Goal: Task Accomplishment & Management: Manage account settings

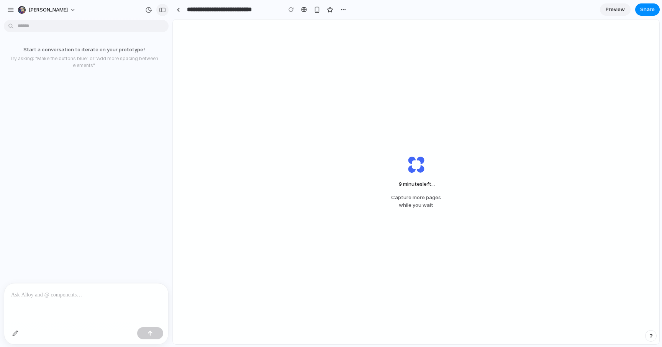
click at [164, 10] on div "button" at bounding box center [162, 9] width 7 height 5
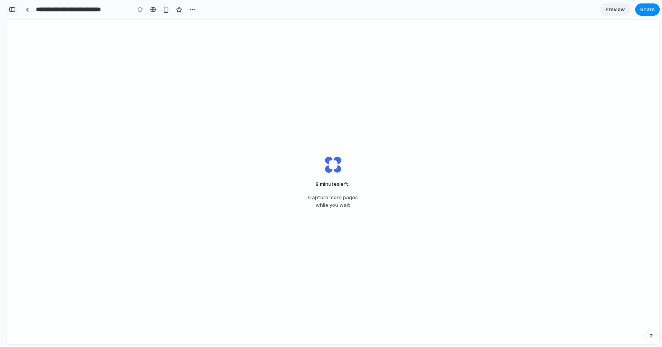
click at [17, 9] on button "button" at bounding box center [12, 9] width 12 height 12
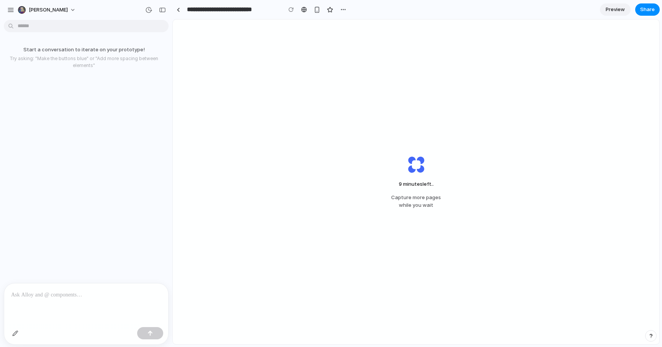
click at [48, 296] on div at bounding box center [86, 303] width 164 height 41
click at [304, 111] on div "9 minutes left Capture more pages while you wait" at bounding box center [416, 182] width 486 height 325
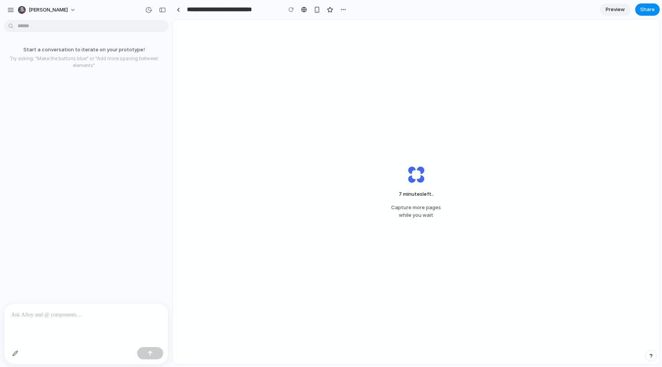
click at [48, 319] on div at bounding box center [86, 323] width 164 height 41
click at [49, 312] on p at bounding box center [86, 314] width 150 height 9
click at [16, 356] on button "button" at bounding box center [15, 353] width 12 height 12
click at [15, 357] on button "button" at bounding box center [15, 353] width 12 height 12
click at [51, 359] on div at bounding box center [86, 354] width 164 height 20
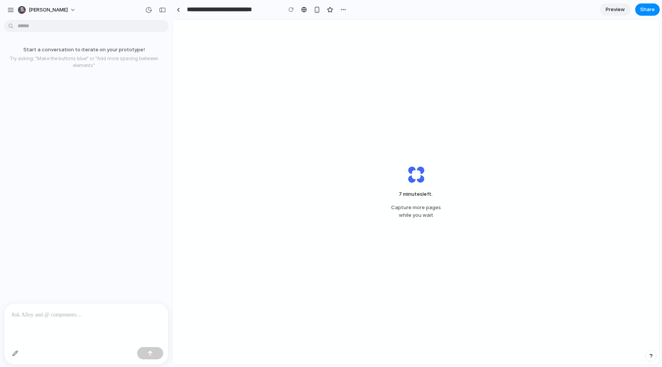
click at [30, 316] on div at bounding box center [86, 323] width 164 height 41
click at [39, 352] on div at bounding box center [86, 354] width 164 height 20
click at [40, 319] on div at bounding box center [86, 323] width 164 height 41
click at [55, 356] on div at bounding box center [86, 354] width 164 height 20
click at [53, 319] on div at bounding box center [86, 323] width 164 height 41
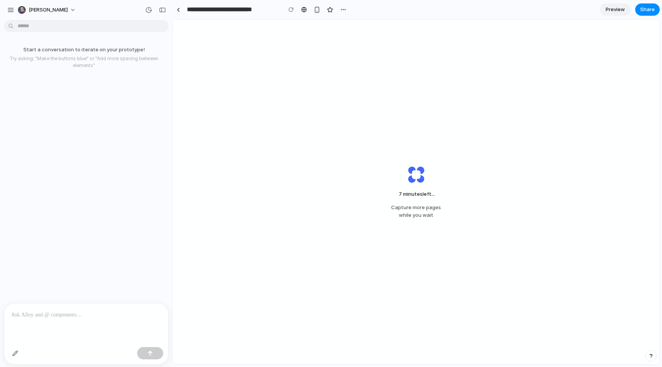
click at [39, 348] on div at bounding box center [86, 354] width 164 height 20
click at [37, 315] on p at bounding box center [86, 314] width 150 height 9
click at [32, 356] on div at bounding box center [86, 354] width 164 height 20
click at [343, 8] on div "button" at bounding box center [343, 10] width 6 height 6
drag, startPoint x: 391, startPoint y: 10, endPoint x: 365, endPoint y: 8, distance: 26.1
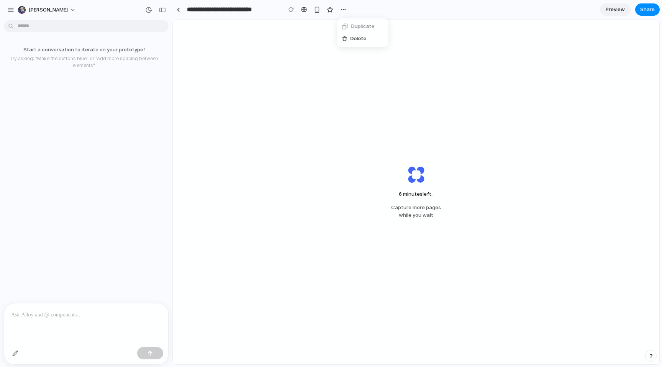
click at [390, 10] on div "Duplicate Delete" at bounding box center [331, 183] width 662 height 367
click at [424, 8] on section "**********" at bounding box center [415, 9] width 487 height 19
click at [9, 11] on div "button" at bounding box center [10, 10] width 7 height 7
click at [52, 11] on button "[PERSON_NAME]" at bounding box center [47, 10] width 65 height 12
click at [117, 98] on div "Settings Invite members Change theme Change workspace Sign out" at bounding box center [331, 183] width 662 height 367
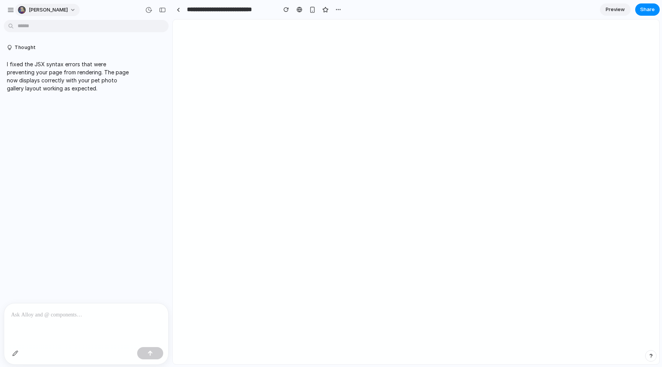
click at [59, 11] on button "[PERSON_NAME]" at bounding box center [47, 10] width 65 height 12
click at [57, 9] on div "Settings Invite members Change theme Change workspace Sign out" at bounding box center [331, 183] width 662 height 367
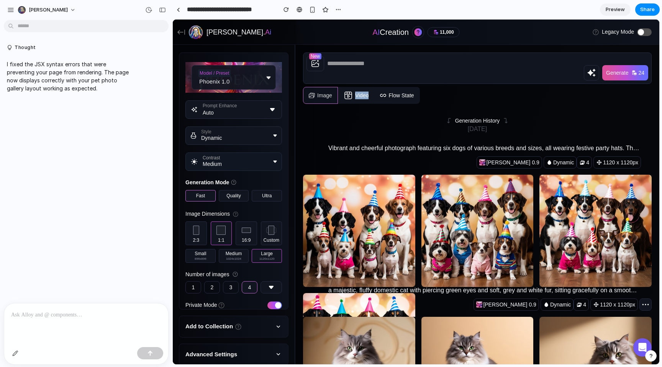
click at [338, 87] on ul "Image Video Flow State" at bounding box center [361, 95] width 117 height 17
click at [338, 87] on link "Video" at bounding box center [356, 95] width 37 height 17
click at [374, 87] on link "Flow State" at bounding box center [396, 95] width 45 height 17
click at [226, 152] on button "[MEDICAL_DATA]" at bounding box center [233, 161] width 96 height 18
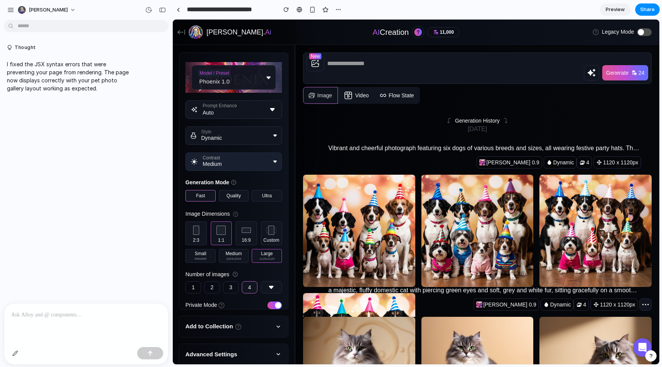
click at [248, 152] on button "[MEDICAL_DATA]" at bounding box center [233, 161] width 96 height 18
click at [253, 126] on button "Style Dynamic" at bounding box center [233, 135] width 96 height 18
click at [252, 85] on div "Model / Preset Phoenix 1.0 Prompt Enhance Auto Style Dynamic [MEDICAL_DATA] Gen…" at bounding box center [233, 181] width 109 height 256
click at [268, 105] on icon "button" at bounding box center [272, 109] width 9 height 9
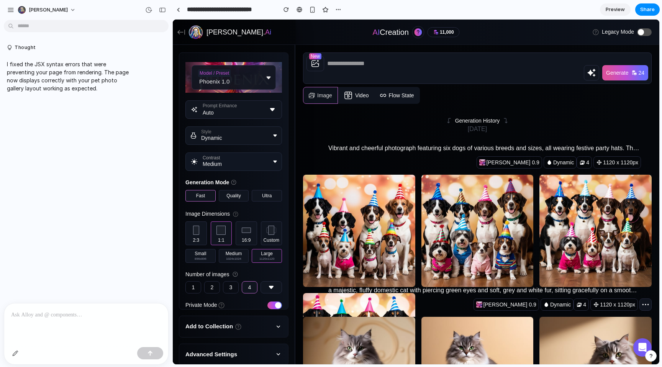
click at [268, 105] on icon "button" at bounding box center [272, 109] width 9 height 9
click at [227, 178] on div "Generation Mode Fast Quality Ultra" at bounding box center [233, 189] width 96 height 23
click at [226, 193] on label "Quality" at bounding box center [233, 196] width 14 height 6
click at [257, 190] on button "Ultra" at bounding box center [267, 195] width 30 height 11
click at [226, 193] on label "Quality" at bounding box center [233, 196] width 14 height 6
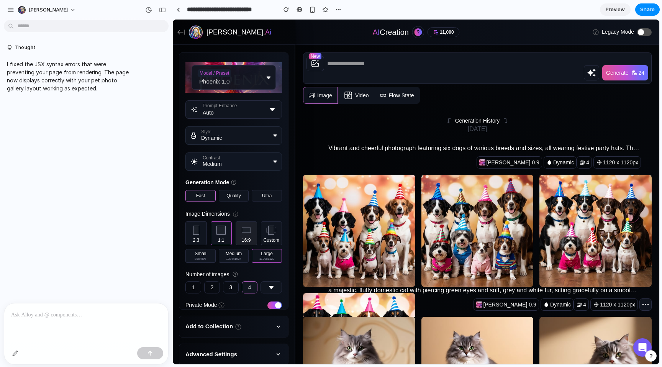
click at [240, 224] on div "button" at bounding box center [246, 230] width 12 height 12
click at [265, 224] on div "button" at bounding box center [271, 230] width 12 height 12
click at [198, 221] on button "2:3" at bounding box center [195, 233] width 21 height 24
click at [389, 117] on div "Generation History" at bounding box center [477, 121] width 348 height 8
click at [240, 68] on div "Model / Preset Phoenix 1.0" at bounding box center [233, 77] width 84 height 25
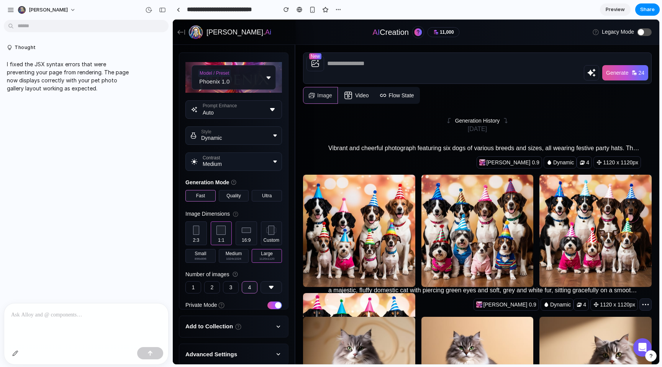
click at [240, 67] on div "Model / Preset Phoenix 1.0" at bounding box center [233, 77] width 84 height 25
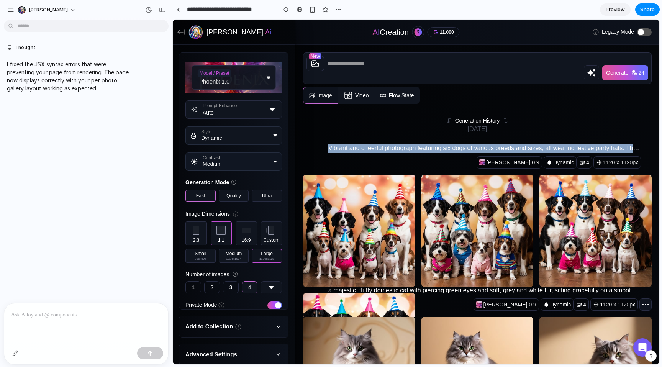
drag, startPoint x: 304, startPoint y: 126, endPoint x: 634, endPoint y: 128, distance: 329.2
click at [634, 144] on p "Vibrant and cheerful photograph featuring six dogs of various breeds and sizes,…" at bounding box center [483, 148] width 311 height 9
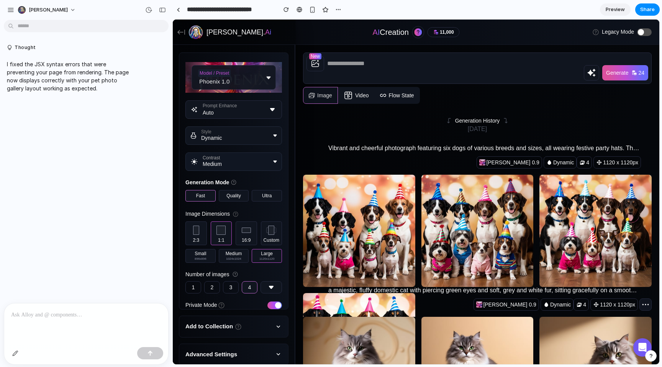
click at [466, 130] on div "Vibrant and cheerful photograph featuring six dogs of various breeds and sizes,…" at bounding box center [476, 266] width 349 height 273
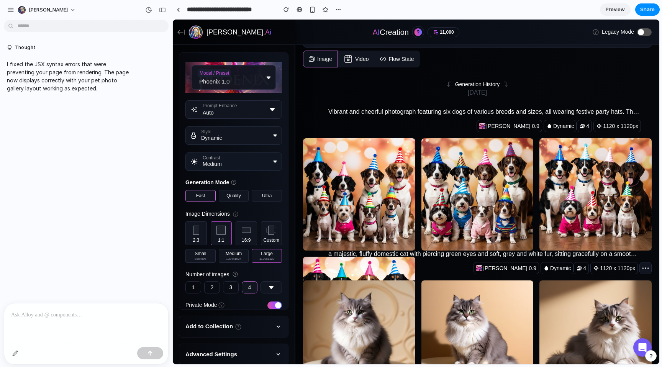
scroll to position [115, 0]
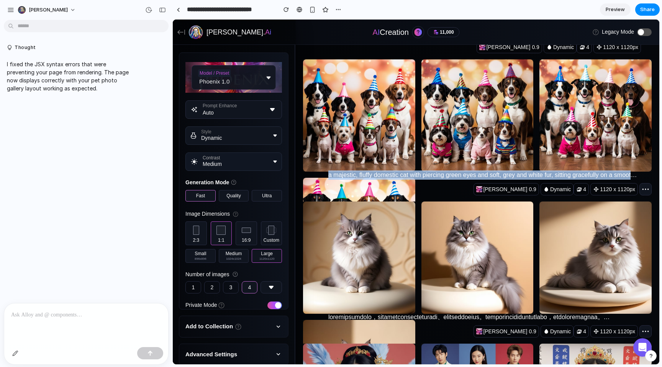
drag, startPoint x: 300, startPoint y: 154, endPoint x: 628, endPoint y: 155, distance: 328.5
click at [628, 170] on p "a majestic, fluffy domestic cat with piercing green eyes and soft, grey and whi…" at bounding box center [483, 174] width 311 height 9
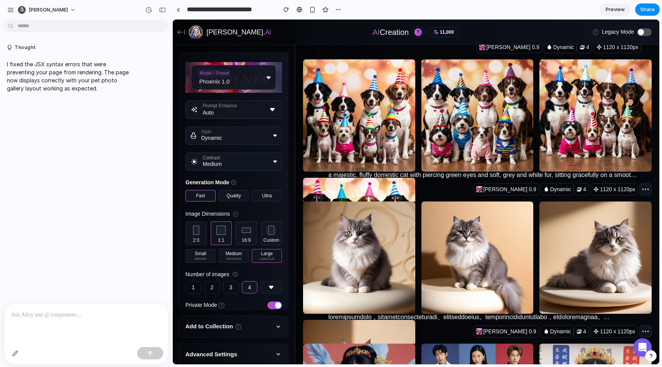
click at [505, 183] on div "[PERSON_NAME] 0.9 Dynamic 4 1120 x 1120px" at bounding box center [560, 189] width 181 height 12
click at [476, 170] on p "a majestic, fluffy domestic cat with piercing green eyes and soft, grey and whi…" at bounding box center [483, 174] width 311 height 9
click at [417, 157] on div "a majestic, fluffy domestic cat with piercing green eyes and soft, grey and whi…" at bounding box center [476, 293] width 349 height 273
click at [640, 350] on icon at bounding box center [641, 347] width 9 height 10
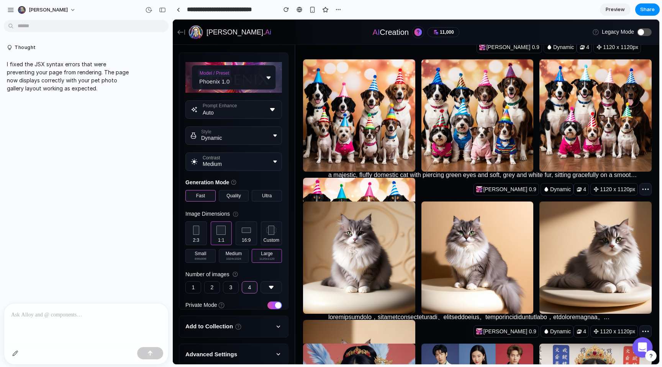
click at [640, 350] on icon at bounding box center [641, 347] width 9 height 10
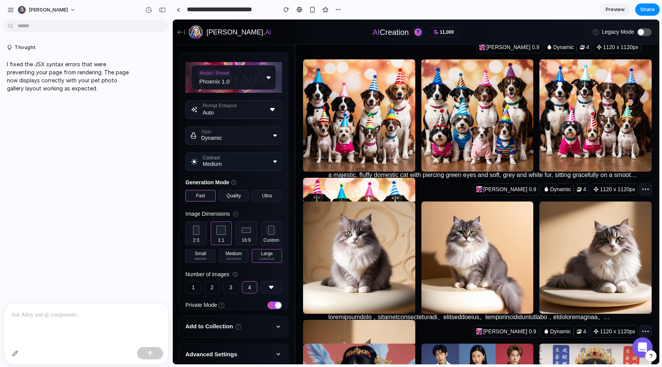
click at [640, 350] on icon at bounding box center [641, 347] width 9 height 10
click at [640, 350] on icon at bounding box center [642, 347] width 10 height 10
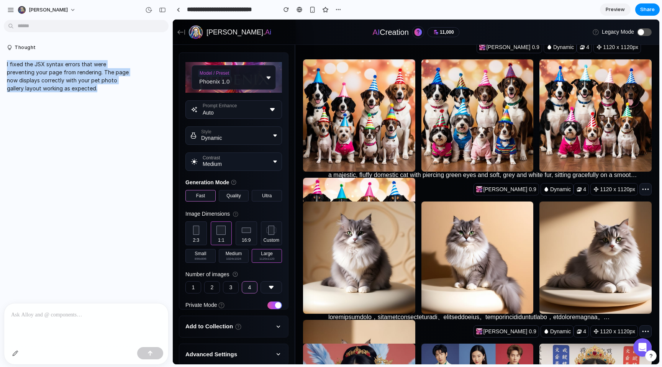
drag, startPoint x: 66, startPoint y: 90, endPoint x: 0, endPoint y: 65, distance: 71.0
click at [0, 65] on div "I fixed the JSX syntax errors that were preventing your page from rendering. Th…" at bounding box center [84, 76] width 168 height 41
click at [77, 83] on p "I fixed the JSX syntax errors that were preventing your page from rendering. Th…" at bounding box center [71, 76] width 128 height 32
drag, startPoint x: 69, startPoint y: 90, endPoint x: 2, endPoint y: 65, distance: 71.0
click at [2, 65] on div "I fixed the JSX syntax errors that were preventing your page from rendering. Th…" at bounding box center [84, 76] width 168 height 41
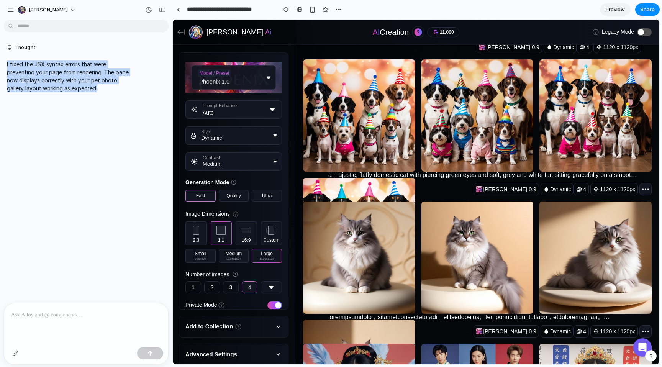
click at [65, 83] on p "I fixed the JSX syntax errors that were preventing your page from rendering. Th…" at bounding box center [71, 76] width 128 height 32
drag, startPoint x: 72, startPoint y: 90, endPoint x: 5, endPoint y: 66, distance: 71.6
click at [5, 66] on div "I fixed the JSX syntax errors that were preventing your page from rendering. Th…" at bounding box center [71, 76] width 134 height 41
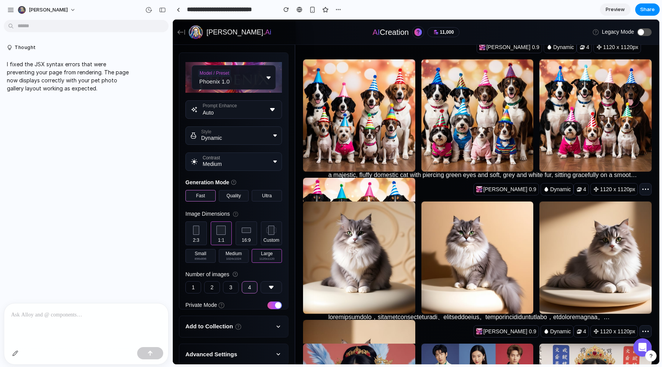
click at [69, 75] on p "I fixed the JSX syntax errors that were preventing your page from rendering. Th…" at bounding box center [71, 76] width 128 height 32
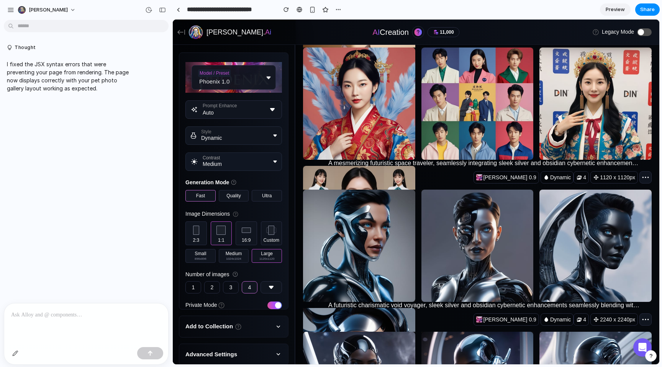
scroll to position [0, 0]
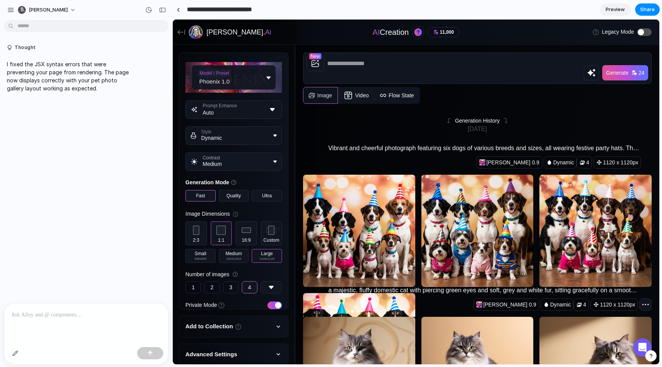
drag, startPoint x: 187, startPoint y: 10, endPoint x: 273, endPoint y: 9, distance: 85.4
click at [273, 9] on input "**********" at bounding box center [229, 10] width 89 height 14
click at [502, 15] on section "**********" at bounding box center [415, 9] width 487 height 19
click at [342, 9] on button "button" at bounding box center [337, 9] width 11 height 11
click at [341, 8] on div "Duplicate Delete" at bounding box center [331, 183] width 662 height 367
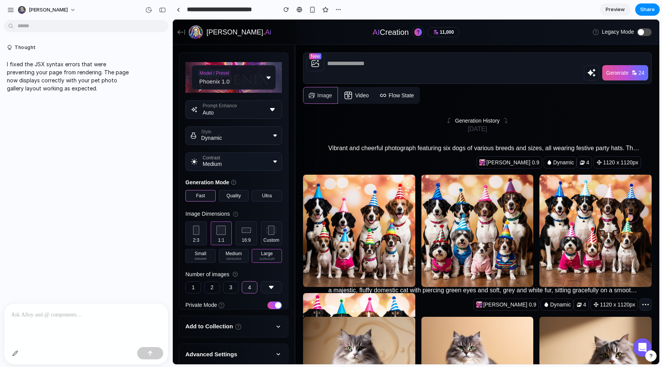
click at [356, 124] on div "[DATE]" at bounding box center [477, 128] width 348 height 9
click at [122, 13] on div "[PERSON_NAME]" at bounding box center [86, 9] width 172 height 18
click at [228, 72] on div "Model / Preset Phoenix 1.0" at bounding box center [233, 77] width 84 height 25
click at [228, 100] on button "Prompt Enhance Auto" at bounding box center [233, 109] width 96 height 18
click at [226, 126] on button "Style Dynamic" at bounding box center [233, 135] width 96 height 18
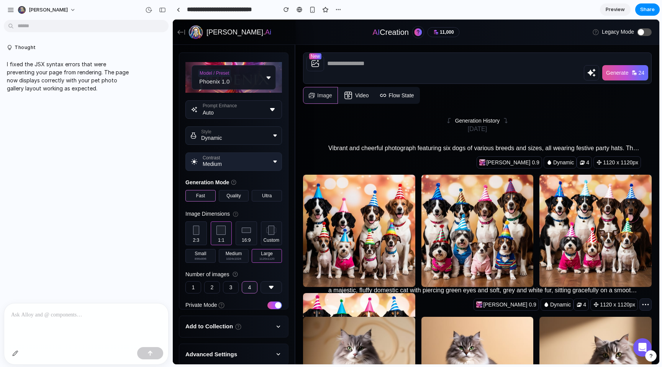
click at [227, 152] on button "[MEDICAL_DATA]" at bounding box center [233, 161] width 96 height 18
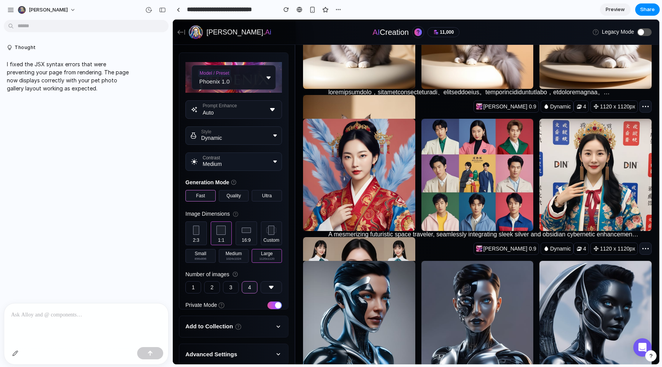
scroll to position [379, 0]
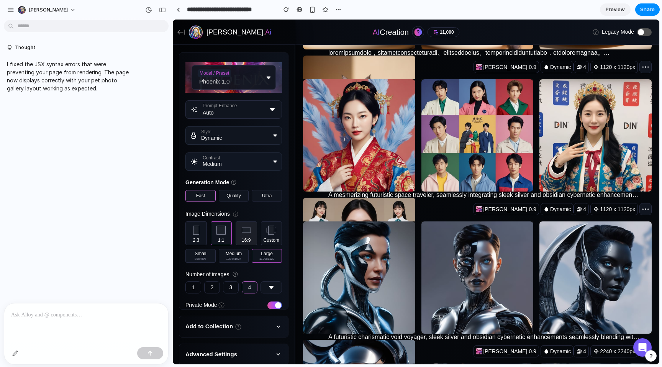
click at [242, 236] on p "16:9" at bounding box center [246, 239] width 9 height 6
click at [263, 236] on p "Custom" at bounding box center [271, 239] width 16 height 6
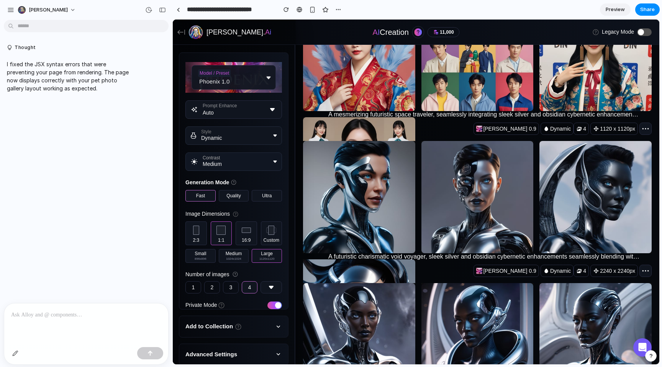
scroll to position [578, 0]
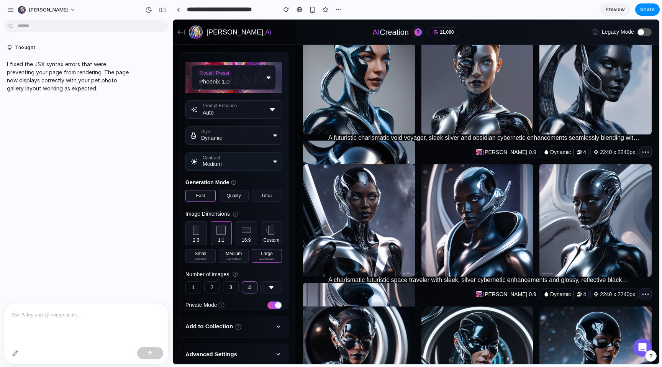
drag, startPoint x: 194, startPoint y: 268, endPoint x: 233, endPoint y: 273, distance: 38.7
click at [195, 322] on h4 "Add to Collection" at bounding box center [208, 326] width 47 height 9
click at [239, 316] on button "Add to Collection" at bounding box center [233, 326] width 109 height 21
click at [262, 316] on button "Add to Collection" at bounding box center [233, 326] width 109 height 21
click at [274, 350] on icon "button" at bounding box center [277, 353] width 7 height 7
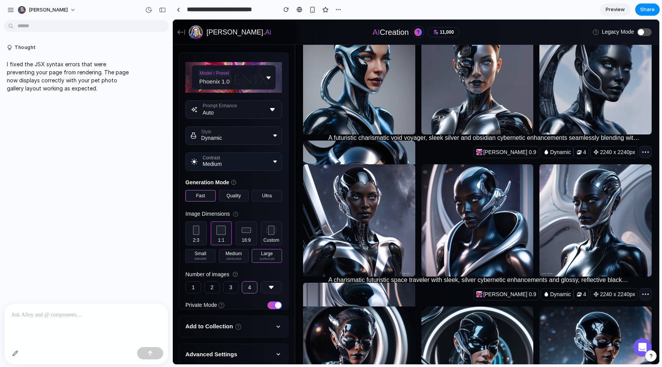
click at [274, 350] on icon "button" at bounding box center [277, 353] width 7 height 7
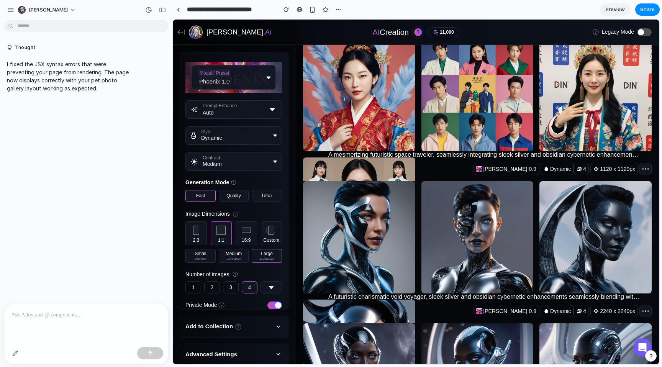
scroll to position [0, 0]
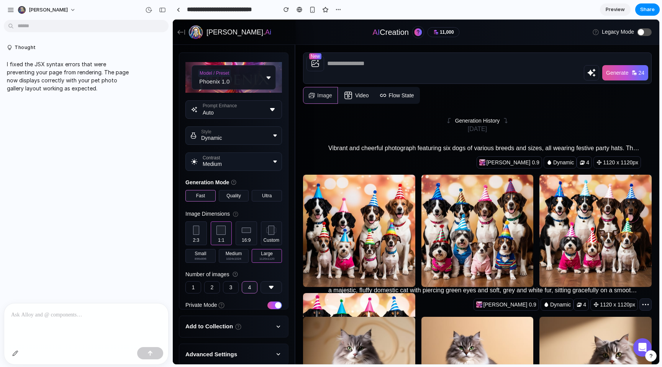
click at [462, 130] on div "Vibrant and cheerful photograph featuring six dogs of various breeds and sizes,…" at bounding box center [476, 266] width 349 height 273
drag, startPoint x: 312, startPoint y: 133, endPoint x: 559, endPoint y: 134, distance: 246.5
click at [546, 143] on div "Vibrant and cheerful photograph featuring six dogs of various breeds and sizes,…" at bounding box center [477, 155] width 348 height 25
click at [542, 156] on span "[PERSON_NAME] 0.9" at bounding box center [508, 162] width 65 height 12
click at [582, 144] on p "Vibrant and cheerful photograph featuring six dogs of various breeds and sizes,…" at bounding box center [483, 148] width 311 height 9
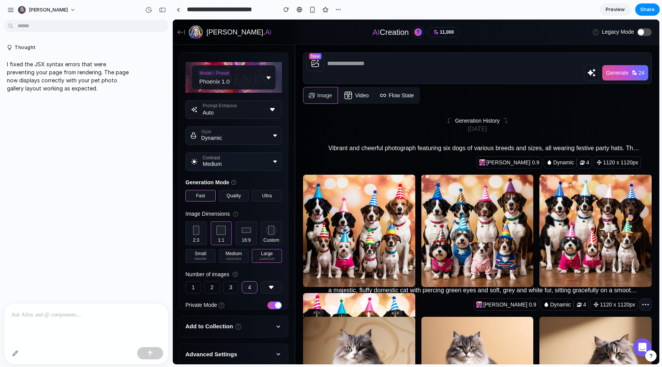
click at [582, 144] on p "Vibrant and cheerful photograph featuring six dogs of various breeds and sizes,…" at bounding box center [483, 148] width 311 height 9
click at [624, 144] on p "Vibrant and cheerful photograph featuring six dogs of various breeds and sizes,…" at bounding box center [483, 148] width 311 height 9
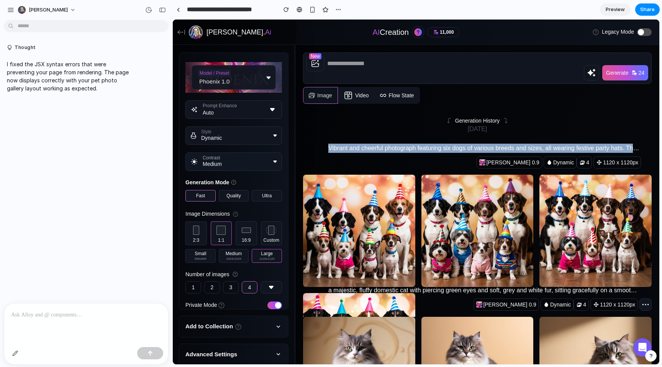
drag, startPoint x: 629, startPoint y: 128, endPoint x: 300, endPoint y: 129, distance: 329.6
click at [328, 144] on p "Vibrant and cheerful photograph featuring six dogs of various breeds and sizes,…" at bounding box center [483, 148] width 311 height 9
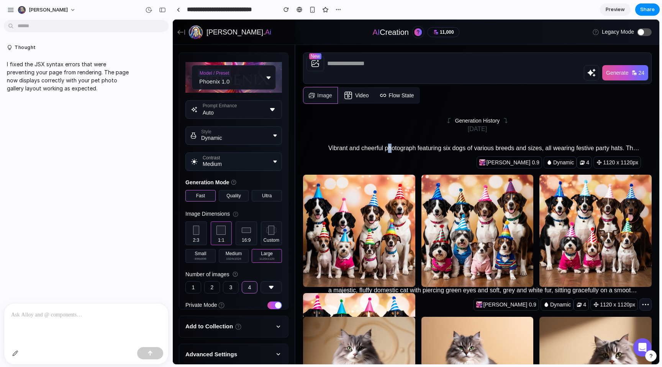
click at [349, 144] on p "Vibrant and cheerful photograph featuring six dogs of various breeds and sizes,…" at bounding box center [483, 148] width 311 height 9
drag, startPoint x: 448, startPoint y: 102, endPoint x: 516, endPoint y: 111, distance: 69.1
click at [516, 117] on div "Generation History [DATE]" at bounding box center [477, 125] width 348 height 17
click at [526, 130] on div "Vibrant and cheerful photograph featuring six dogs of various breeds and sizes,…" at bounding box center [476, 266] width 349 height 273
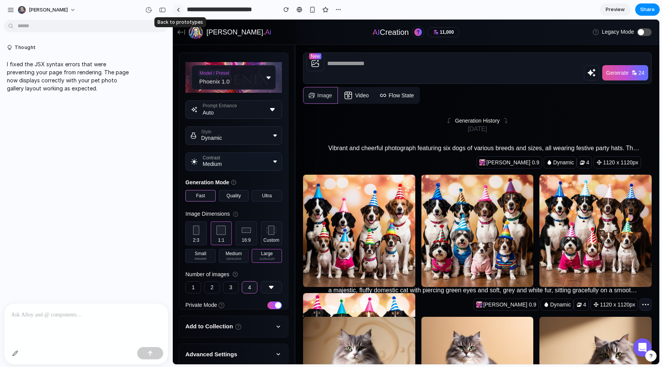
click at [178, 10] on div at bounding box center [177, 10] width 3 height 4
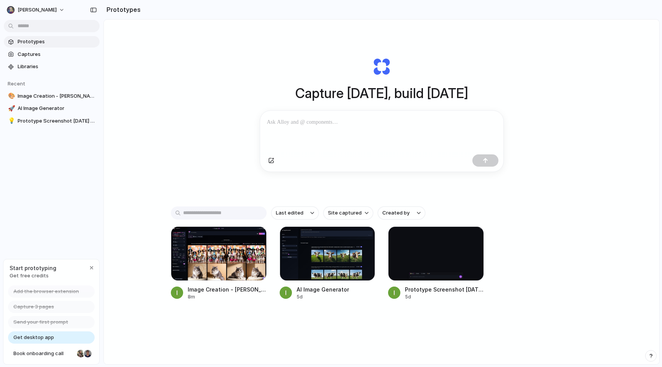
click at [578, 77] on div "Capture [DATE], build [DATE] Clone web app Clone screenshot Start from existing…" at bounding box center [381, 212] width 555 height 385
click at [303, 123] on p at bounding box center [381, 122] width 229 height 9
click at [291, 163] on div at bounding box center [381, 161] width 243 height 20
click at [270, 167] on button "button" at bounding box center [271, 160] width 12 height 12
click at [568, 211] on div "Last edited Site captured Created by" at bounding box center [381, 212] width 421 height 13
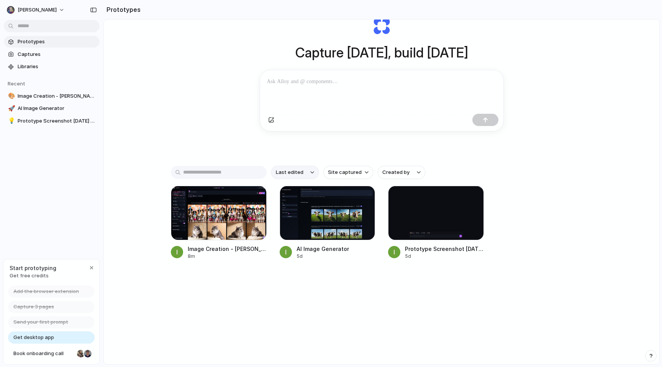
scroll to position [41, 0]
click at [527, 249] on div "Image Creation - [PERSON_NAME][URL] 8m AI Image Generator 5d Prototype Screensh…" at bounding box center [381, 223] width 421 height 74
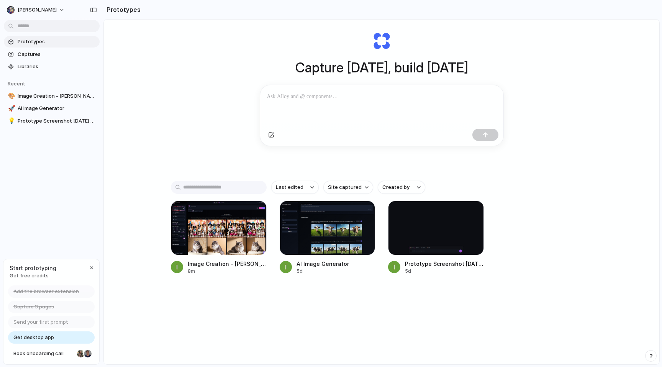
scroll to position [0, 0]
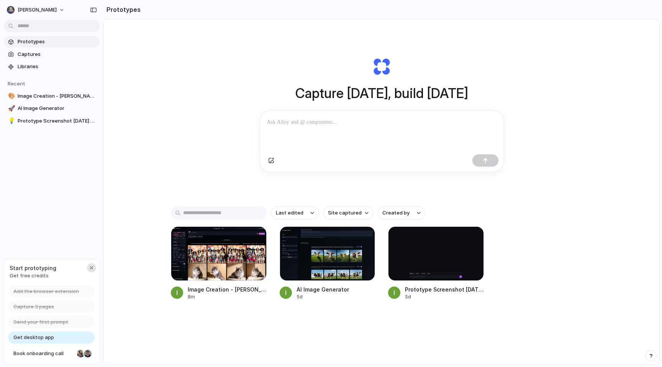
click at [93, 268] on div "button" at bounding box center [91, 268] width 6 height 6
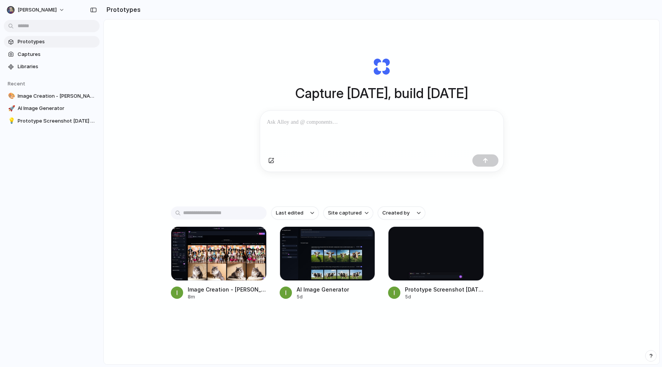
click at [88, 181] on div "Prototypes Captures Libraries Recent 🎨 Image Creation - [PERSON_NAME][URL] 🚀 AI…" at bounding box center [51, 113] width 103 height 227
click at [154, 68] on div "Capture [DATE], build [DATE] Clone web app Clone screenshot Start from existing…" at bounding box center [381, 212] width 555 height 385
click at [32, 28] on body "[PERSON_NAME] Prototypes Captures Libraries Recent 🎨 Image Creation - [PERSON_N…" at bounding box center [331, 183] width 662 height 367
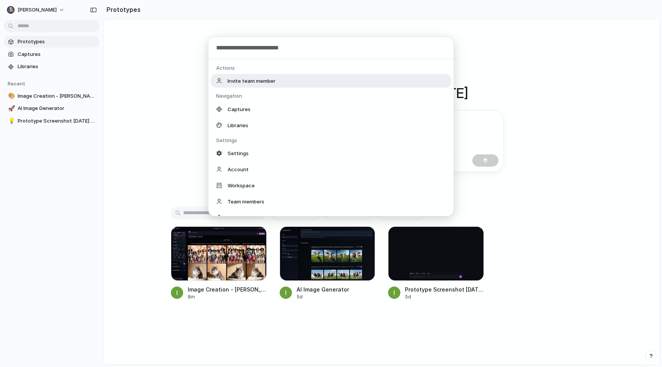
click at [41, 2] on div "Actions Invite team member Navigation Captures Libraries Settings Settings Acco…" at bounding box center [331, 183] width 662 height 367
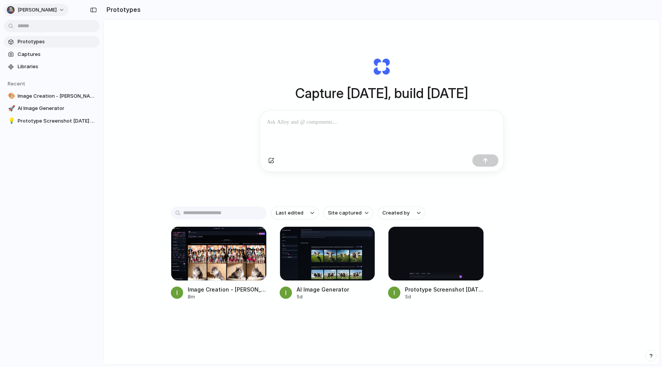
click at [38, 12] on span "[PERSON_NAME]" at bounding box center [37, 10] width 39 height 8
click at [38, 41] on span "Invite members" at bounding box center [36, 40] width 37 height 8
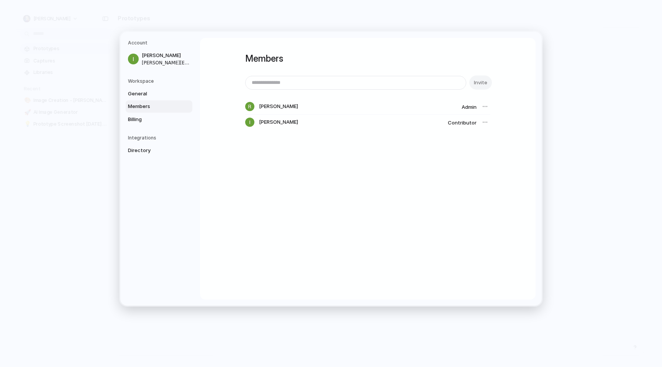
click at [359, 88] on input "email" at bounding box center [355, 82] width 220 height 13
type input "****"
drag, startPoint x: 366, startPoint y: 83, endPoint x: 216, endPoint y: 74, distance: 149.9
click at [221, 74] on div "Members **** Invite [PERSON_NAME] Admin [PERSON_NAME] Contributor" at bounding box center [367, 168] width 335 height 261
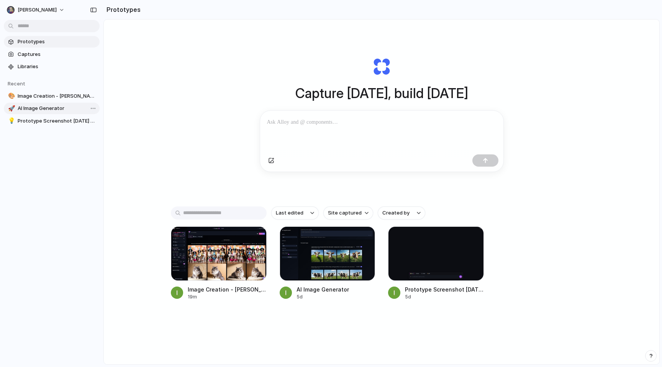
click at [43, 107] on span "AI Image Generator" at bounding box center [57, 109] width 79 height 8
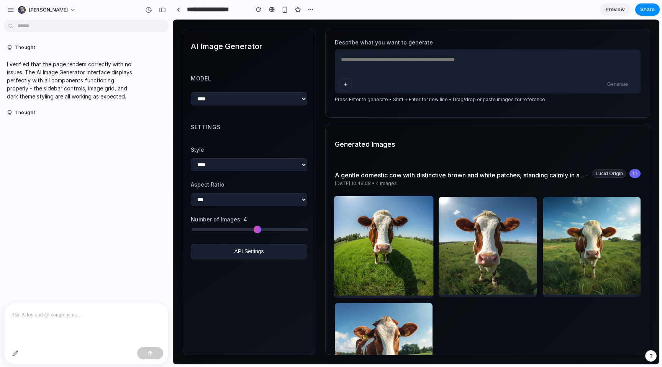
click at [386, 232] on img at bounding box center [383, 246] width 100 height 100
click at [479, 249] on img at bounding box center [488, 246] width 100 height 100
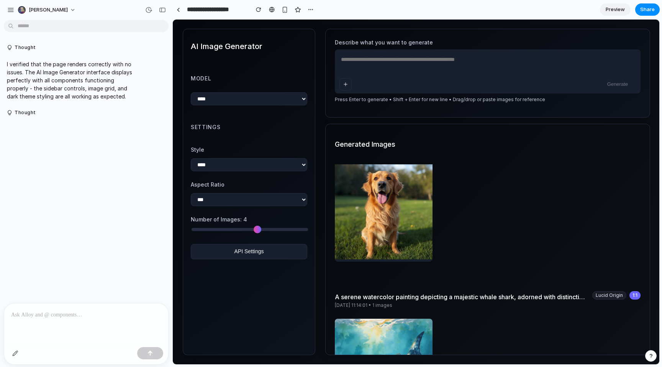
scroll to position [741, 0]
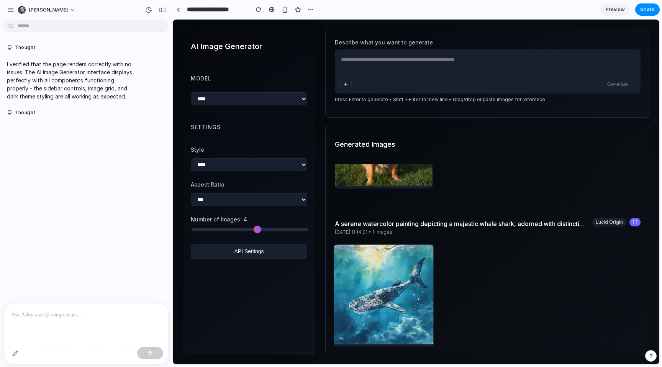
click at [395, 296] on img at bounding box center [383, 294] width 100 height 100
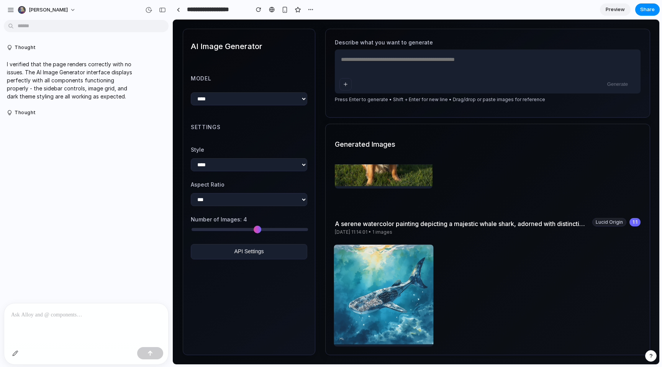
click at [395, 296] on img at bounding box center [383, 294] width 100 height 100
click at [412, 142] on h2 "Generated Images" at bounding box center [488, 144] width 306 height 10
click at [395, 167] on img at bounding box center [383, 137] width 100 height 100
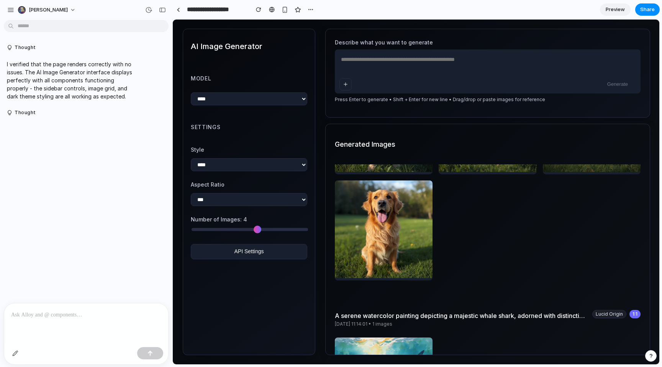
scroll to position [640, 0]
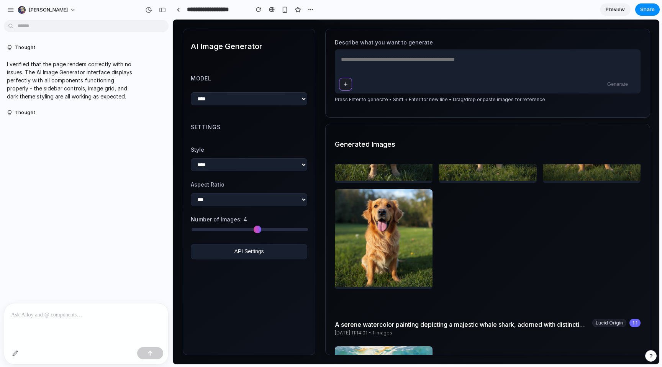
click at [343, 87] on icon at bounding box center [345, 84] width 6 height 6
click at [386, 62] on textarea at bounding box center [488, 59] width 306 height 20
drag, startPoint x: 541, startPoint y: 60, endPoint x: 591, endPoint y: 71, distance: 50.9
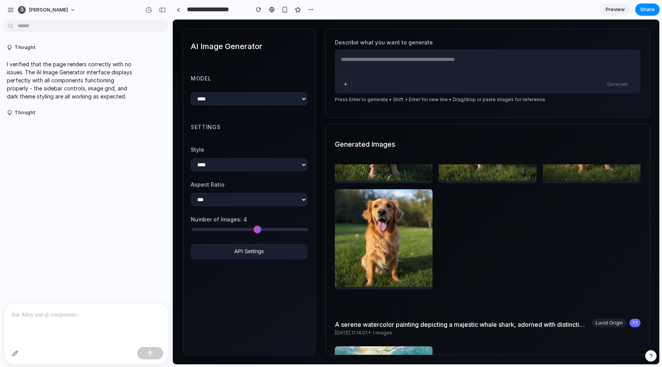
click at [542, 60] on textarea at bounding box center [488, 59] width 306 height 20
click at [479, 67] on textarea at bounding box center [488, 59] width 306 height 20
click at [369, 69] on textarea "*******" at bounding box center [488, 59] width 306 height 20
type textarea "**********"
click at [242, 103] on select "**********" at bounding box center [249, 98] width 116 height 13
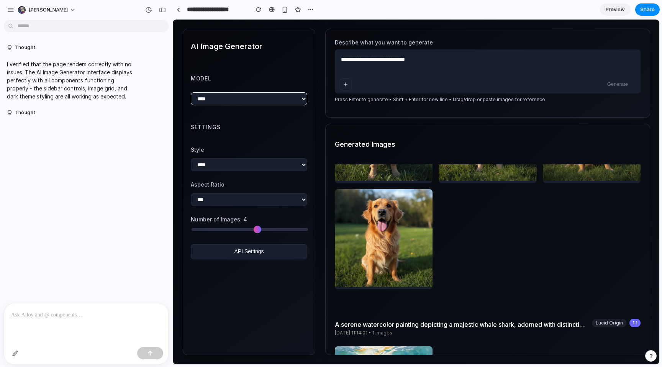
select select "**********"
click at [191, 92] on select "**********" at bounding box center [249, 98] width 116 height 13
click at [240, 173] on div "**********" at bounding box center [249, 175] width 116 height 114
click at [247, 168] on select "**********" at bounding box center [249, 164] width 116 height 13
select select "*****"
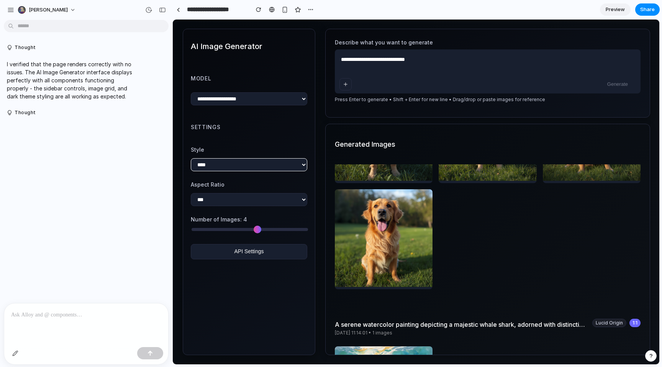
click at [191, 158] on select "**********" at bounding box center [249, 164] width 116 height 13
drag, startPoint x: 240, startPoint y: 234, endPoint x: 245, endPoint y: 242, distance: 8.8
type input "*"
click at [250, 231] on input "range" at bounding box center [249, 229] width 116 height 3
click at [246, 253] on button "API Settings" at bounding box center [249, 251] width 116 height 15
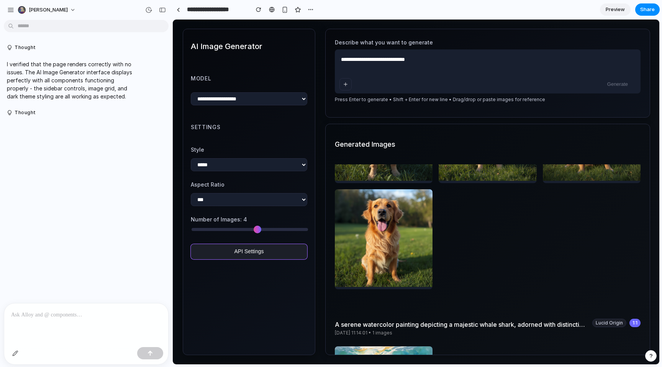
click at [251, 252] on button "API Settings" at bounding box center [249, 251] width 116 height 15
click at [319, 248] on div "**********" at bounding box center [416, 192] width 486 height 345
drag, startPoint x: 554, startPoint y: 191, endPoint x: 562, endPoint y: 189, distance: 7.9
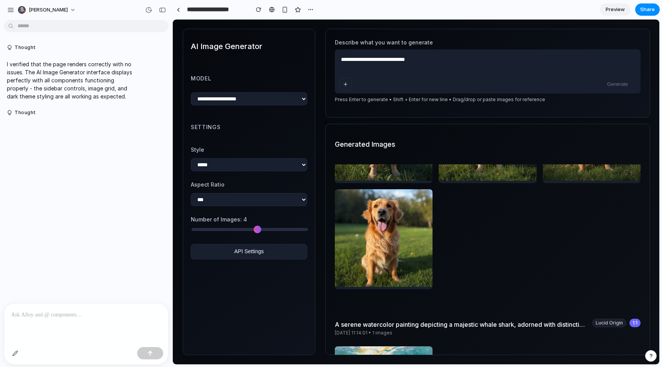
click at [558, 190] on div at bounding box center [488, 186] width 306 height 206
click at [70, 102] on div "I verified that the page renders correctly with no issues. The AI Image Generat…" at bounding box center [71, 80] width 134 height 49
click at [59, 9] on button "[PERSON_NAME]" at bounding box center [47, 10] width 65 height 12
drag, startPoint x: 55, startPoint y: 9, endPoint x: 12, endPoint y: 11, distance: 43.3
click at [55, 9] on div "Settings Invite members Change theme Change workspace Sign out" at bounding box center [331, 183] width 662 height 367
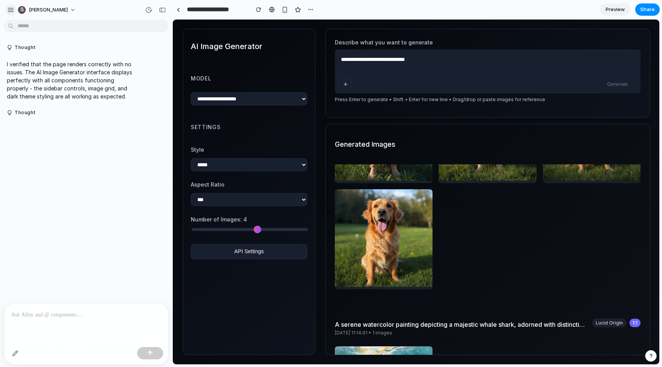
click at [10, 11] on div "button" at bounding box center [10, 10] width 7 height 7
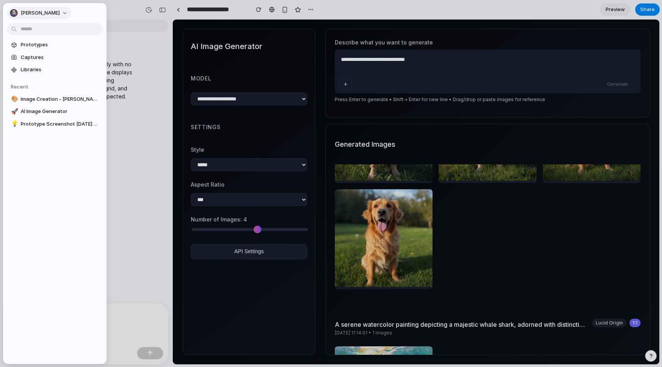
click at [29, 15] on span "[PERSON_NAME]" at bounding box center [40, 13] width 39 height 8
click at [29, 11] on div "Settings Invite members Change theme Change workspace Sign out" at bounding box center [331, 183] width 662 height 367
click at [31, 45] on span "Prototypes" at bounding box center [60, 45] width 79 height 8
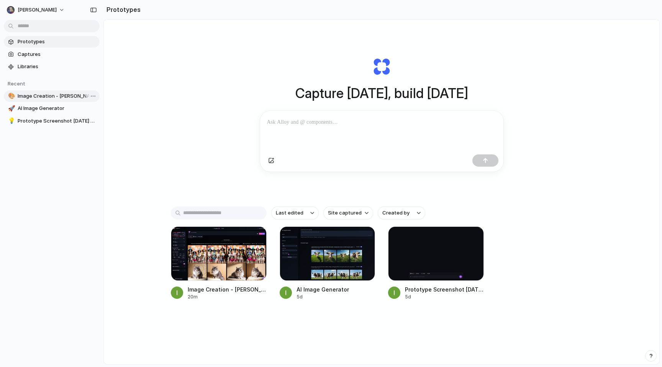
click at [43, 97] on span "Image Creation - [PERSON_NAME][URL]" at bounding box center [57, 96] width 79 height 8
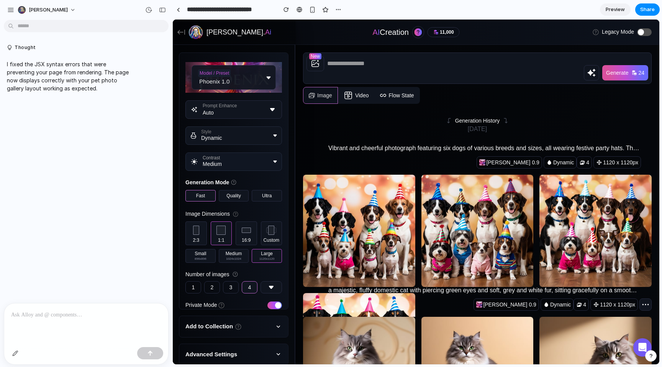
click at [108, 322] on div at bounding box center [86, 323] width 164 height 41
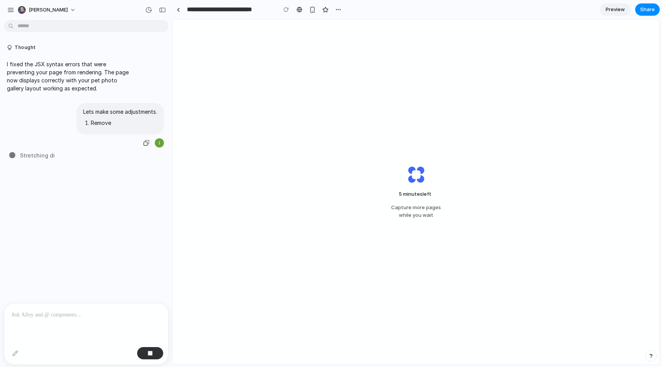
click at [147, 106] on div "Lets make some adjustments. Remove" at bounding box center [120, 118] width 88 height 31
drag, startPoint x: 149, startPoint y: 353, endPoint x: 149, endPoint y: 341, distance: 11.9
click at [149, 352] on div "button" at bounding box center [149, 352] width 5 height 5
click at [155, 114] on div "Lets make some adjustments. Remove" at bounding box center [120, 118] width 88 height 31
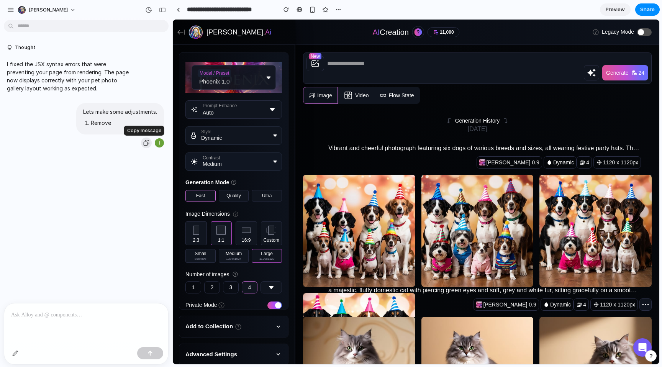
click at [143, 141] on div "button" at bounding box center [146, 143] width 6 height 6
click at [58, 320] on div at bounding box center [86, 323] width 164 height 41
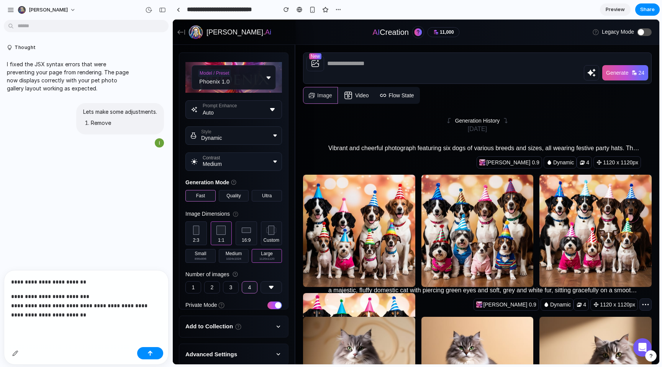
click at [96, 303] on p "**********" at bounding box center [84, 306] width 147 height 28
click at [103, 318] on div "**********" at bounding box center [86, 307] width 164 height 74
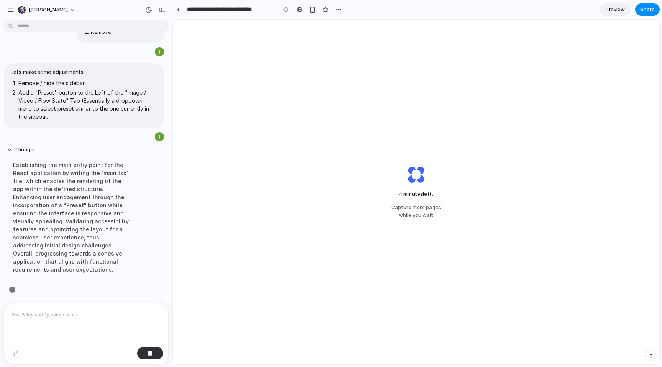
scroll to position [94, 0]
click at [338, 11] on div "button" at bounding box center [338, 10] width 6 height 6
click at [341, 8] on div "Duplicate Delete" at bounding box center [331, 183] width 662 height 367
click at [91, 321] on div at bounding box center [86, 323] width 164 height 41
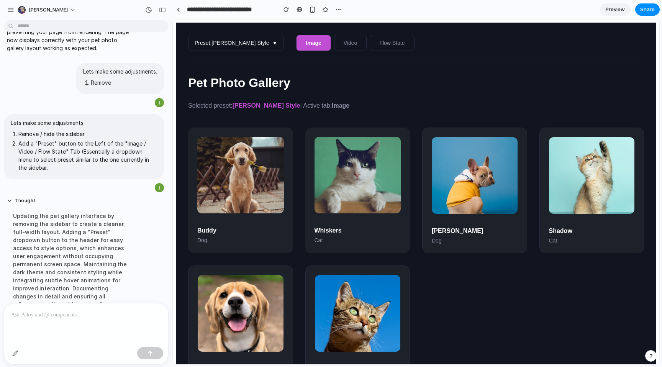
scroll to position [0, 0]
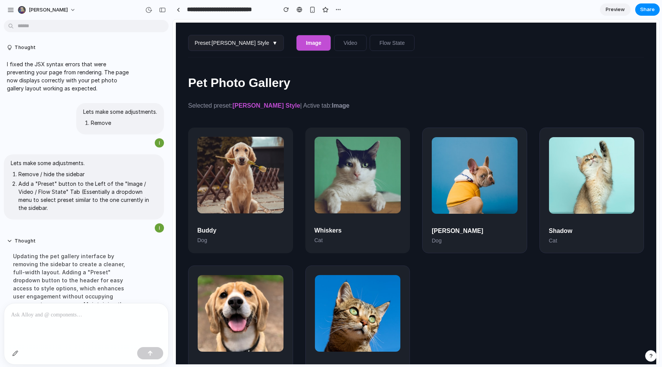
click at [239, 42] on span "Preset: Leonardo Style" at bounding box center [231, 43] width 75 height 6
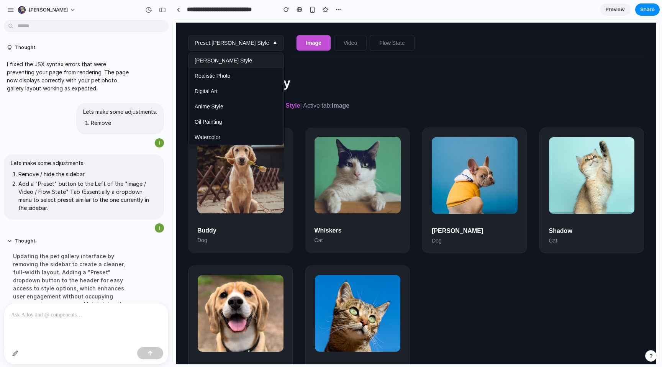
click at [239, 42] on span "Preset: Leonardo Style" at bounding box center [231, 43] width 75 height 6
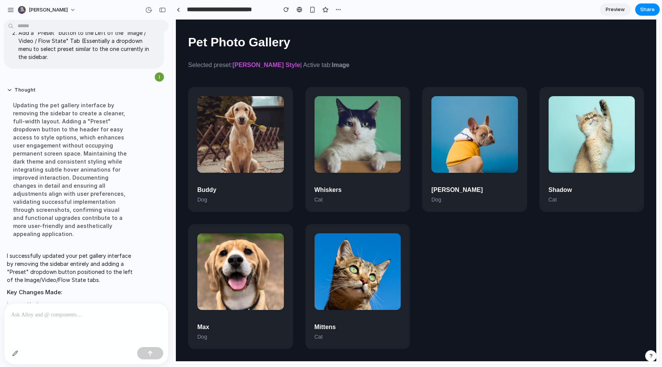
scroll to position [451, 0]
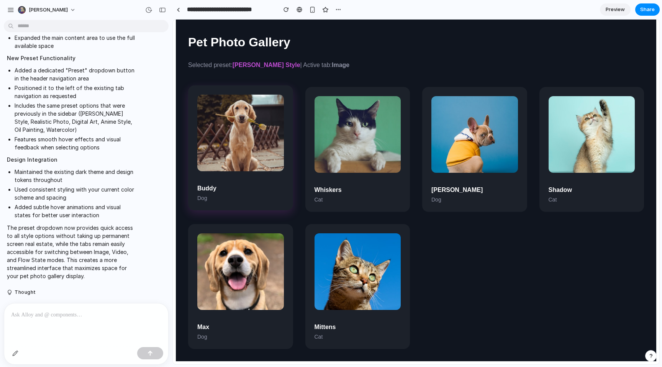
click at [288, 157] on div "Buddy Dog" at bounding box center [240, 147] width 105 height 125
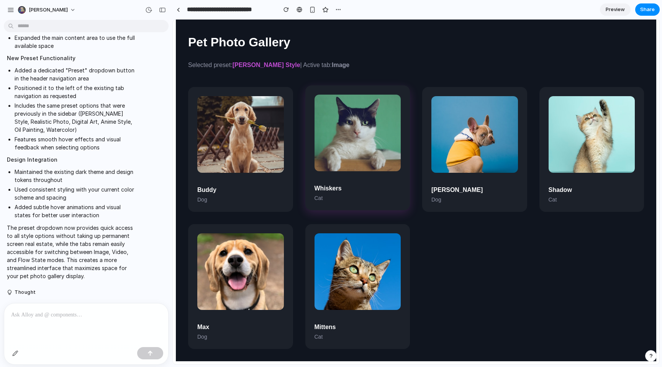
click at [343, 190] on h3 "Whiskers" at bounding box center [357, 188] width 87 height 7
click at [457, 190] on h3 "Luna" at bounding box center [474, 189] width 87 height 7
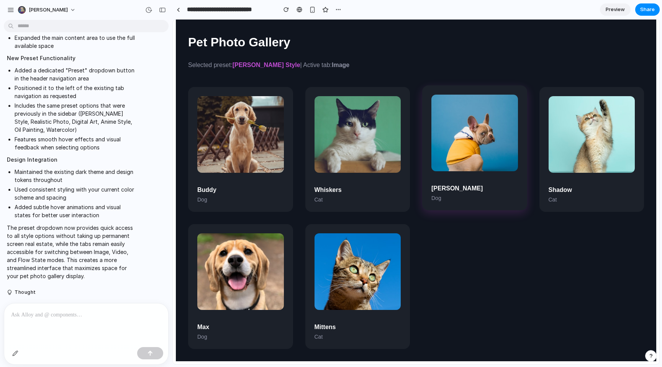
click at [582, 187] on h3 "Shadow" at bounding box center [591, 189] width 87 height 7
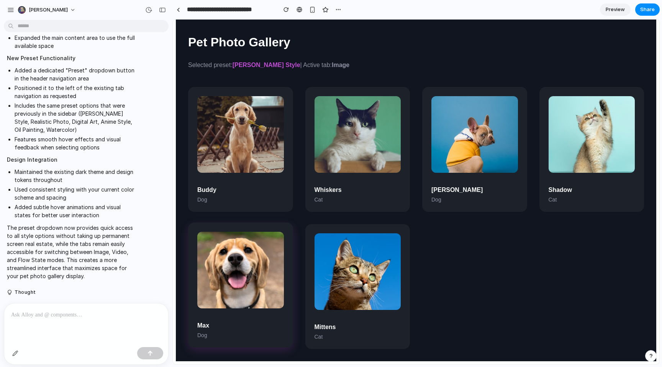
click at [259, 162] on img at bounding box center [240, 134] width 87 height 77
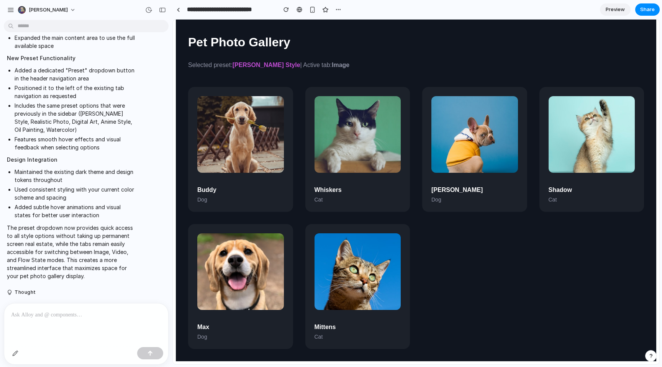
click at [248, 197] on p "Dog" at bounding box center [240, 199] width 87 height 6
click at [355, 205] on div "Whiskers Cat" at bounding box center [357, 147] width 105 height 125
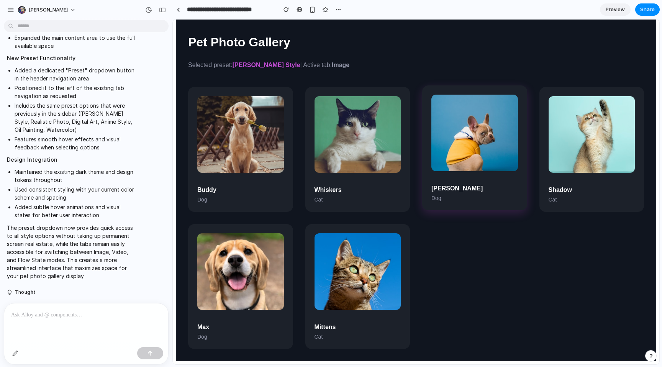
click at [451, 199] on p "Dog" at bounding box center [474, 198] width 87 height 6
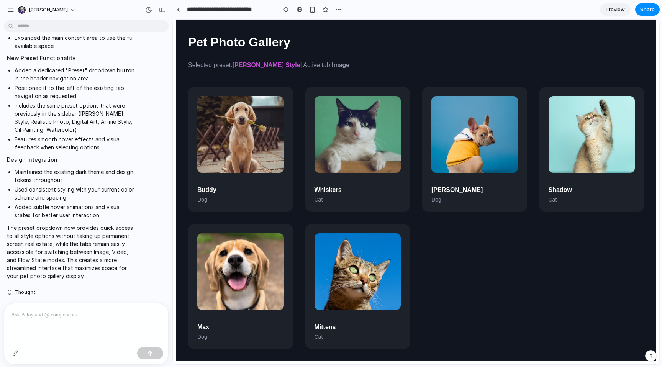
click at [574, 198] on p "Cat" at bounding box center [591, 199] width 87 height 6
drag, startPoint x: 378, startPoint y: 330, endPoint x: 341, endPoint y: 332, distance: 36.8
click at [378, 331] on div "Mittens Cat" at bounding box center [357, 284] width 105 height 125
click at [264, 335] on p "Dog" at bounding box center [240, 336] width 87 height 6
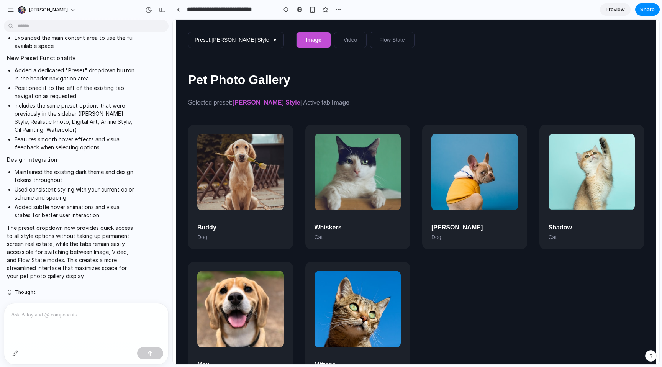
scroll to position [0, 0]
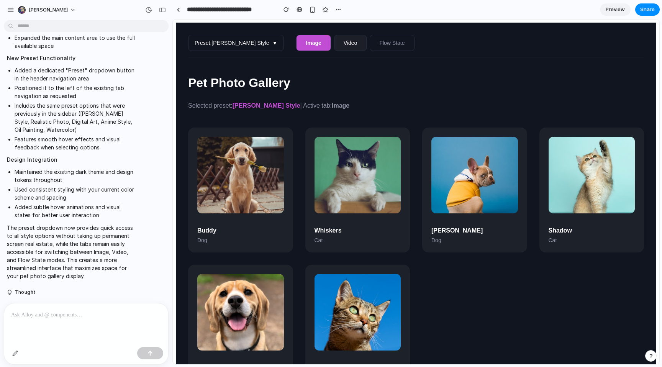
click at [334, 40] on button "Video" at bounding box center [350, 43] width 33 height 16
click at [370, 43] on button "Flow State" at bounding box center [392, 43] width 44 height 16
click at [334, 42] on button "Video" at bounding box center [349, 43] width 33 height 16
click at [296, 43] on button "Image" at bounding box center [313, 43] width 34 height 16
click at [238, 42] on span "Preset: Leonardo Style" at bounding box center [231, 43] width 75 height 6
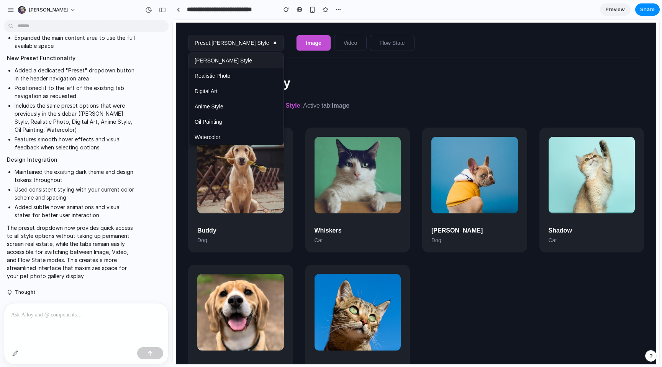
click at [238, 42] on span "Preset: Leonardo Style" at bounding box center [231, 43] width 75 height 6
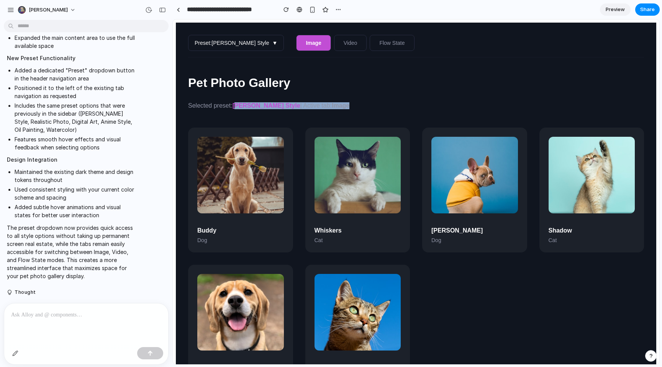
drag, startPoint x: 239, startPoint y: 106, endPoint x: 394, endPoint y: 108, distance: 154.7
click at [384, 106] on p "Selected preset: Leonardo Style | Active tab: Image" at bounding box center [416, 105] width 456 height 7
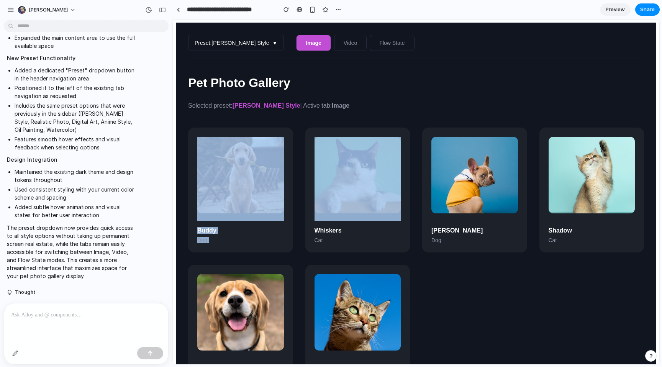
drag, startPoint x: 403, startPoint y: 109, endPoint x: 408, endPoint y: 109, distance: 5.0
click at [408, 109] on div "Pet Photo Gallery Selected preset: Leonardo Style | Active tab: Image Buddy Dog…" at bounding box center [416, 233] width 456 height 314
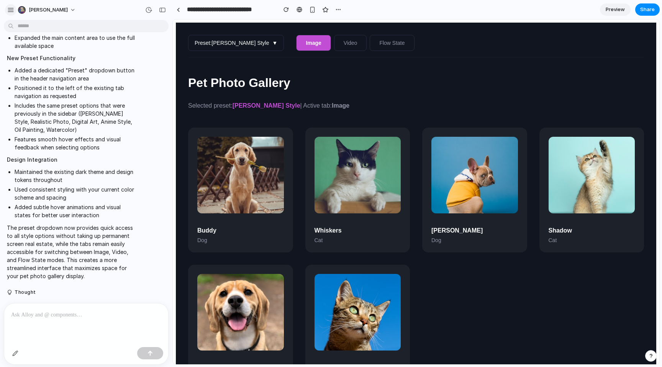
click at [14, 13] on button "button" at bounding box center [10, 9] width 11 height 11
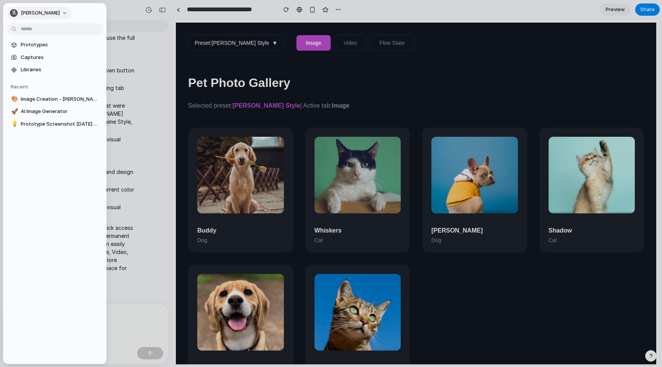
click at [31, 13] on span "[PERSON_NAME]" at bounding box center [40, 13] width 39 height 8
click at [34, 29] on span "Settings" at bounding box center [31, 30] width 21 height 8
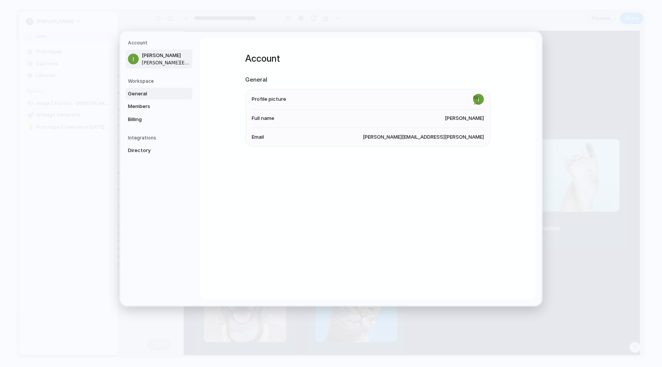
click at [143, 91] on span "General" at bounding box center [152, 94] width 49 height 8
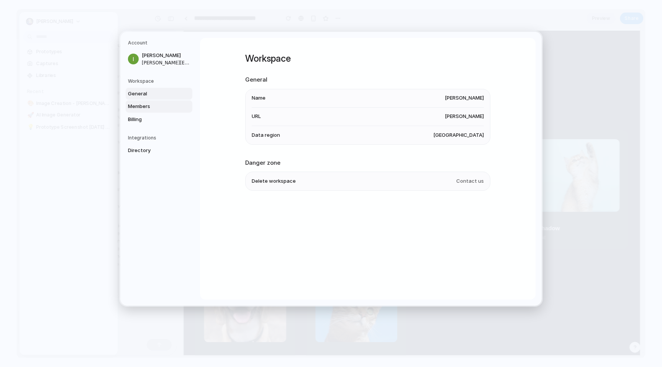
click at [140, 108] on span "Members" at bounding box center [152, 107] width 49 height 8
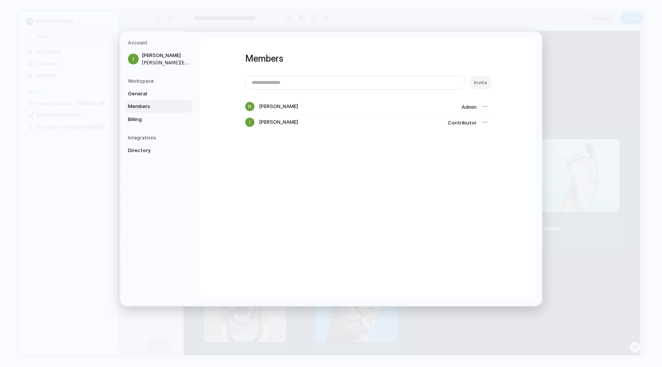
click at [482, 119] on div at bounding box center [484, 122] width 11 height 11
click at [483, 121] on div at bounding box center [484, 122] width 11 height 11
click at [452, 122] on span "Contributor" at bounding box center [462, 122] width 29 height 6
click at [484, 122] on div at bounding box center [484, 122] width 11 height 11
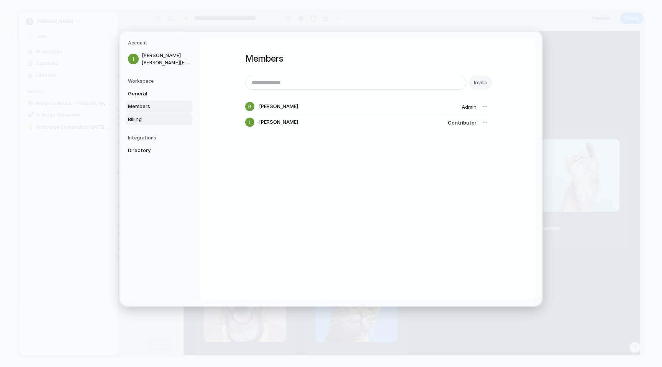
click at [143, 117] on span "Billing" at bounding box center [152, 120] width 49 height 8
click at [134, 149] on span "Directory" at bounding box center [152, 151] width 49 height 8
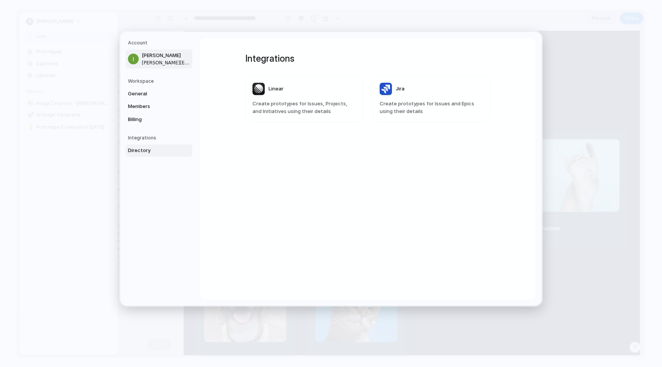
click at [139, 59] on link "Ivan Engelbrecht ivan@leonardo.ai" at bounding box center [159, 58] width 67 height 19
